Goal: Find specific page/section: Locate a particular part of the current website

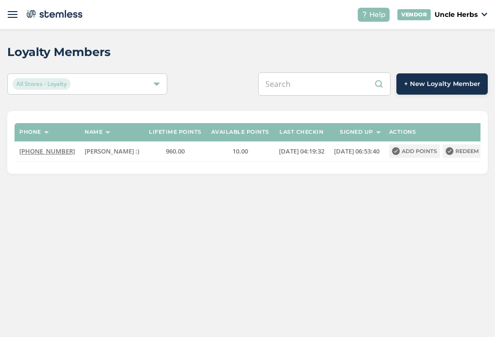
click at [317, 87] on input "text" at bounding box center [324, 83] width 132 height 23
click at [325, 77] on input "text" at bounding box center [324, 83] width 132 height 23
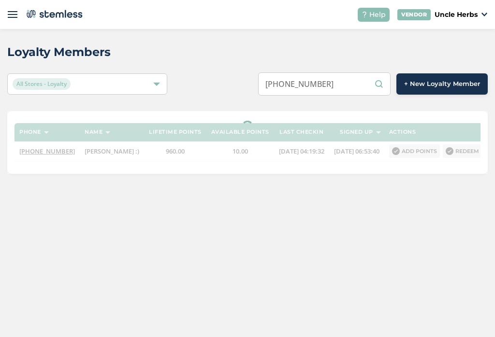
click at [306, 86] on input "[PHONE_NUMBER]" at bounding box center [324, 83] width 132 height 23
click at [290, 85] on input "(907748-7005" at bounding box center [324, 83] width 132 height 23
click at [296, 88] on input "(907748-7005" at bounding box center [324, 83] width 132 height 23
click at [317, 85] on input "907748-7005" at bounding box center [324, 83] width 132 height 23
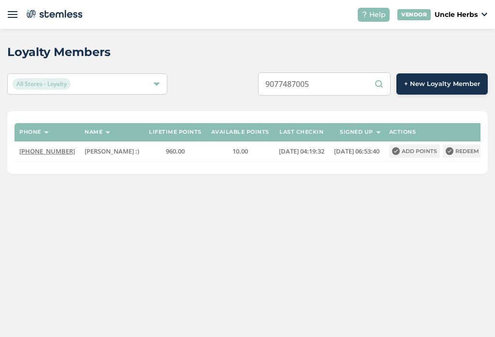
click at [358, 77] on input "9077487005" at bounding box center [324, 83] width 132 height 23
type input "9077487005"
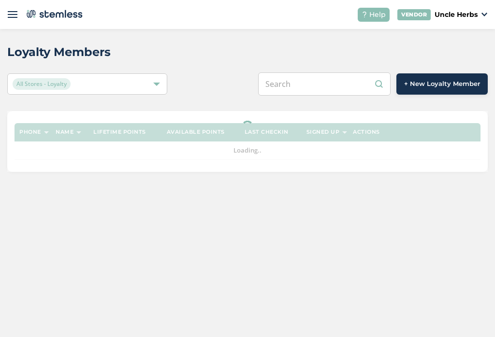
click at [331, 89] on input "text" at bounding box center [324, 83] width 132 height 23
click at [320, 84] on input "text" at bounding box center [324, 83] width 132 height 23
click at [319, 80] on input "text" at bounding box center [324, 83] width 132 height 23
paste input "[PHONE_NUMBER]"
click at [311, 87] on input "[PHONE_NUMBER]" at bounding box center [324, 83] width 132 height 23
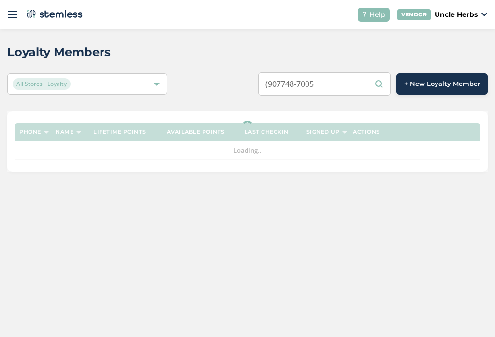
click at [296, 88] on input "(907748-7005" at bounding box center [324, 83] width 132 height 23
click at [321, 85] on input "907748-7005" at bounding box center [324, 83] width 132 height 23
type input "9077487005"
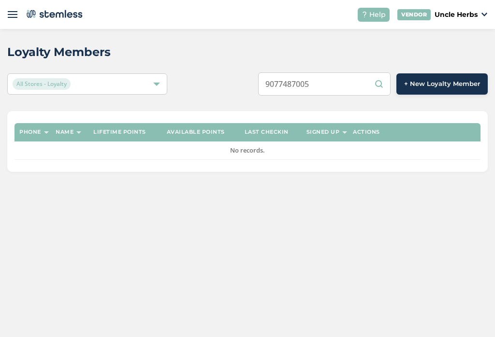
click at [363, 87] on input "9077487005" at bounding box center [324, 83] width 132 height 23
click at [381, 86] on input "9077487005" at bounding box center [324, 83] width 132 height 23
